Goal: Information Seeking & Learning: Learn about a topic

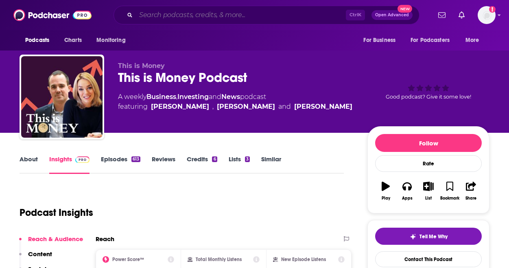
click at [168, 19] on input "Search podcasts, credits, & more..." at bounding box center [241, 15] width 210 height 13
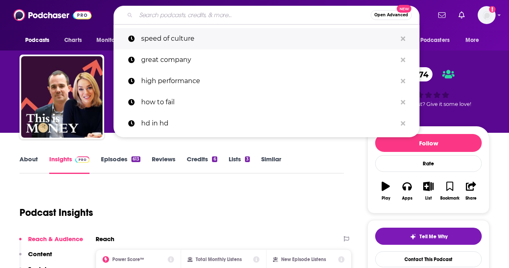
click at [177, 35] on p "speed of culture" at bounding box center [269, 38] width 256 height 21
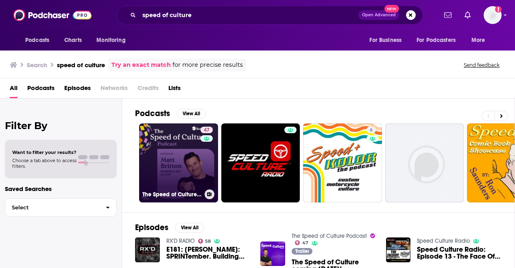
click at [164, 153] on link "47 The Speed of Culture Podcast" at bounding box center [178, 162] width 79 height 79
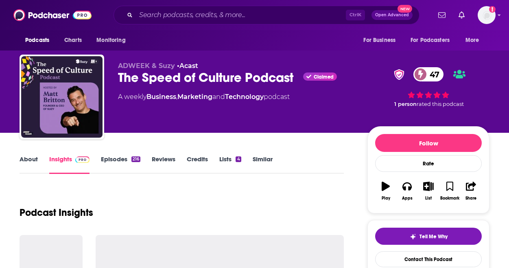
click at [124, 158] on link "Episodes 216" at bounding box center [120, 164] width 39 height 19
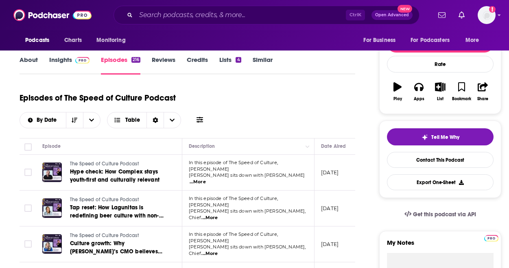
scroll to position [101, 0]
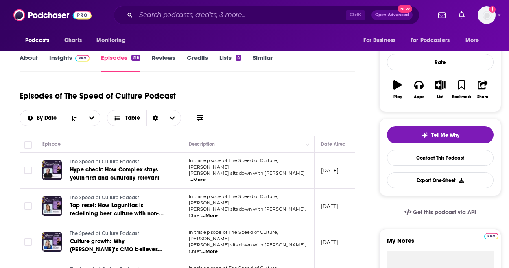
click at [69, 60] on link "Insights" at bounding box center [69, 63] width 40 height 19
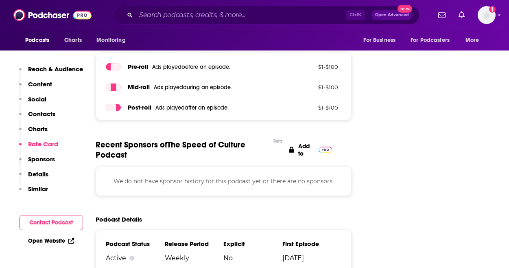
scroll to position [1381, 0]
